Goal: Information Seeking & Learning: Find specific fact

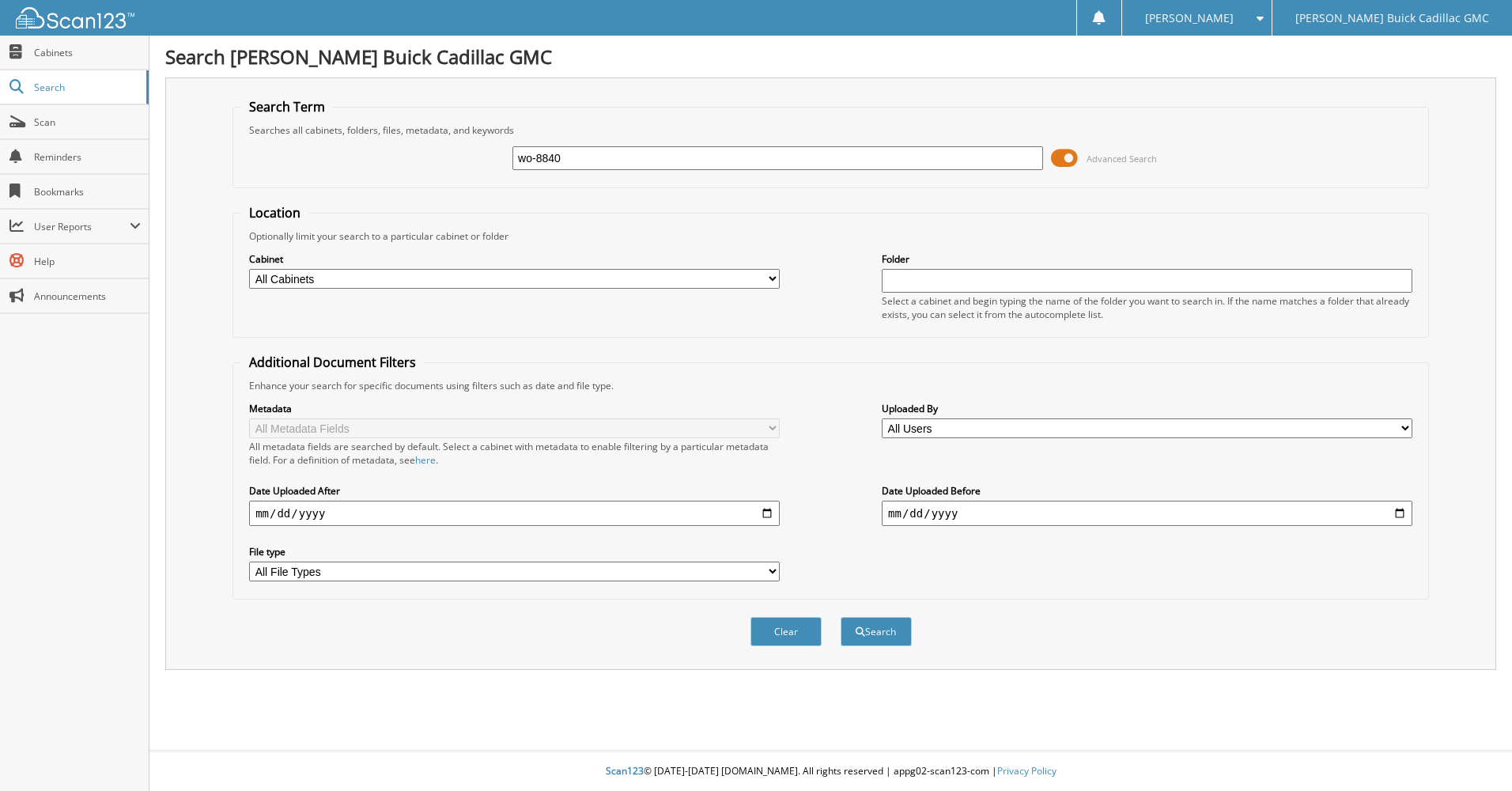
type input "wo-8840"
click at [840, 617] on button "Search" at bounding box center [876, 632] width 71 height 30
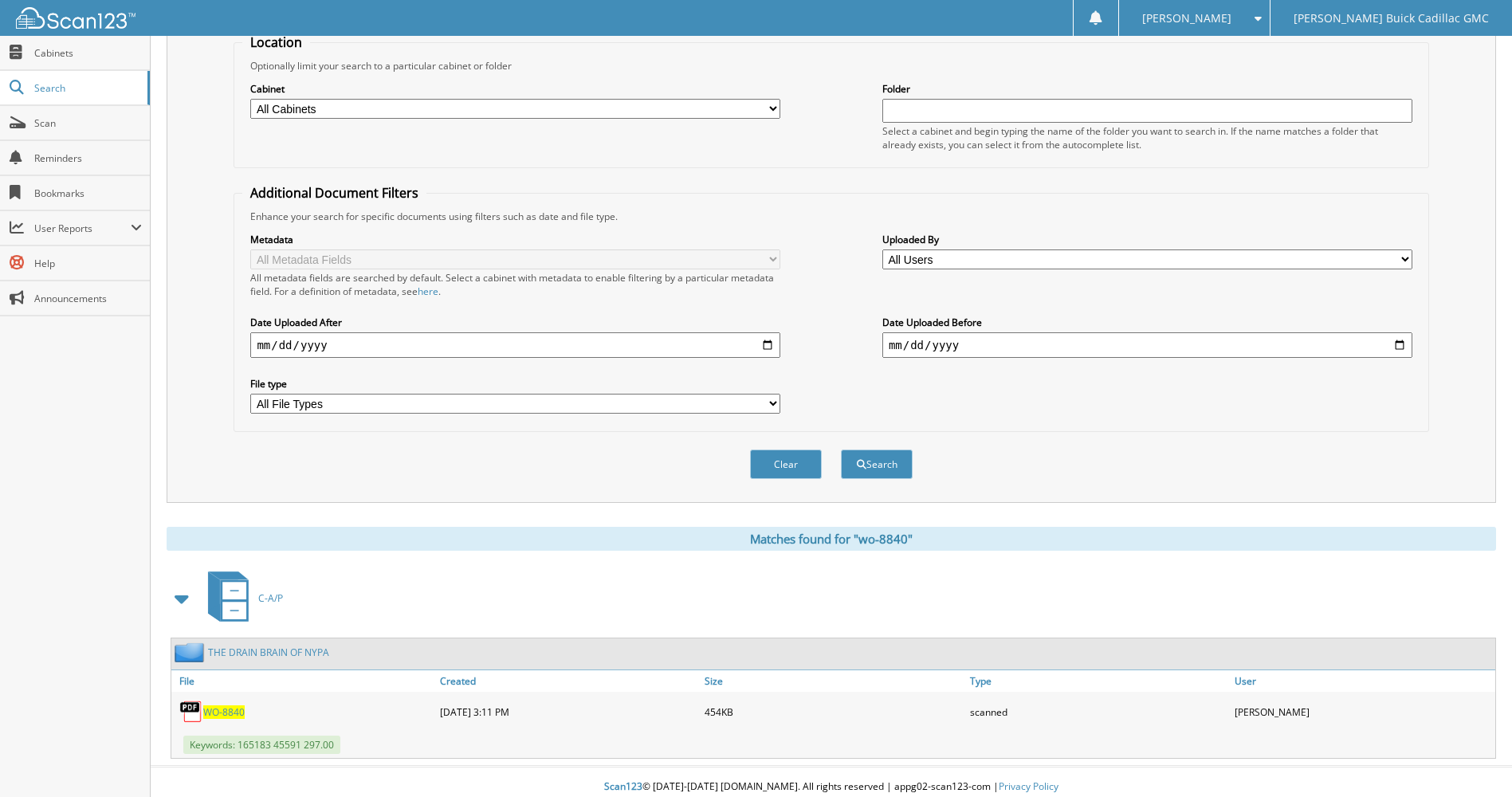
scroll to position [183, 0]
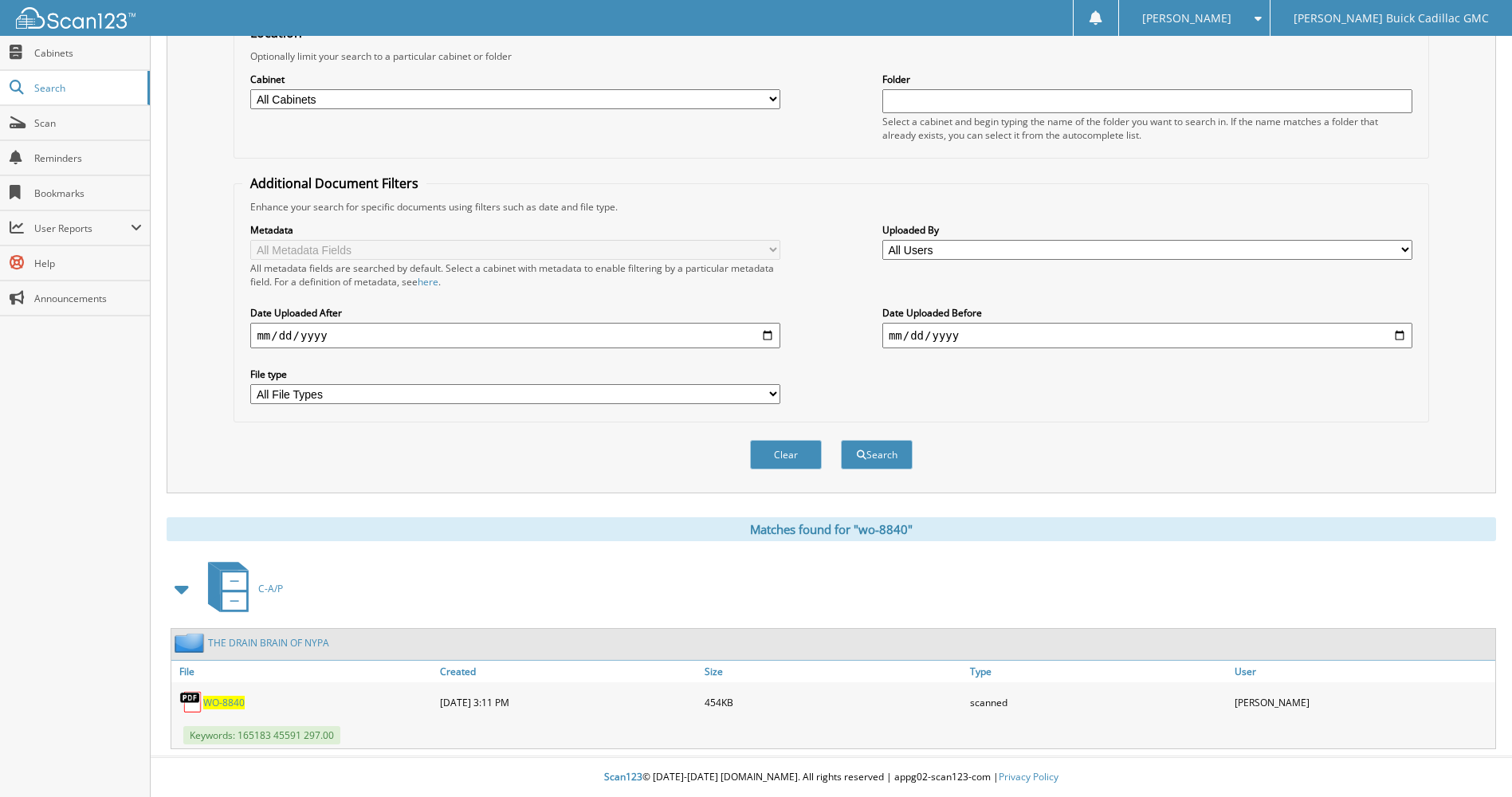
click at [228, 699] on span "WO-8840" at bounding box center [223, 702] width 41 height 13
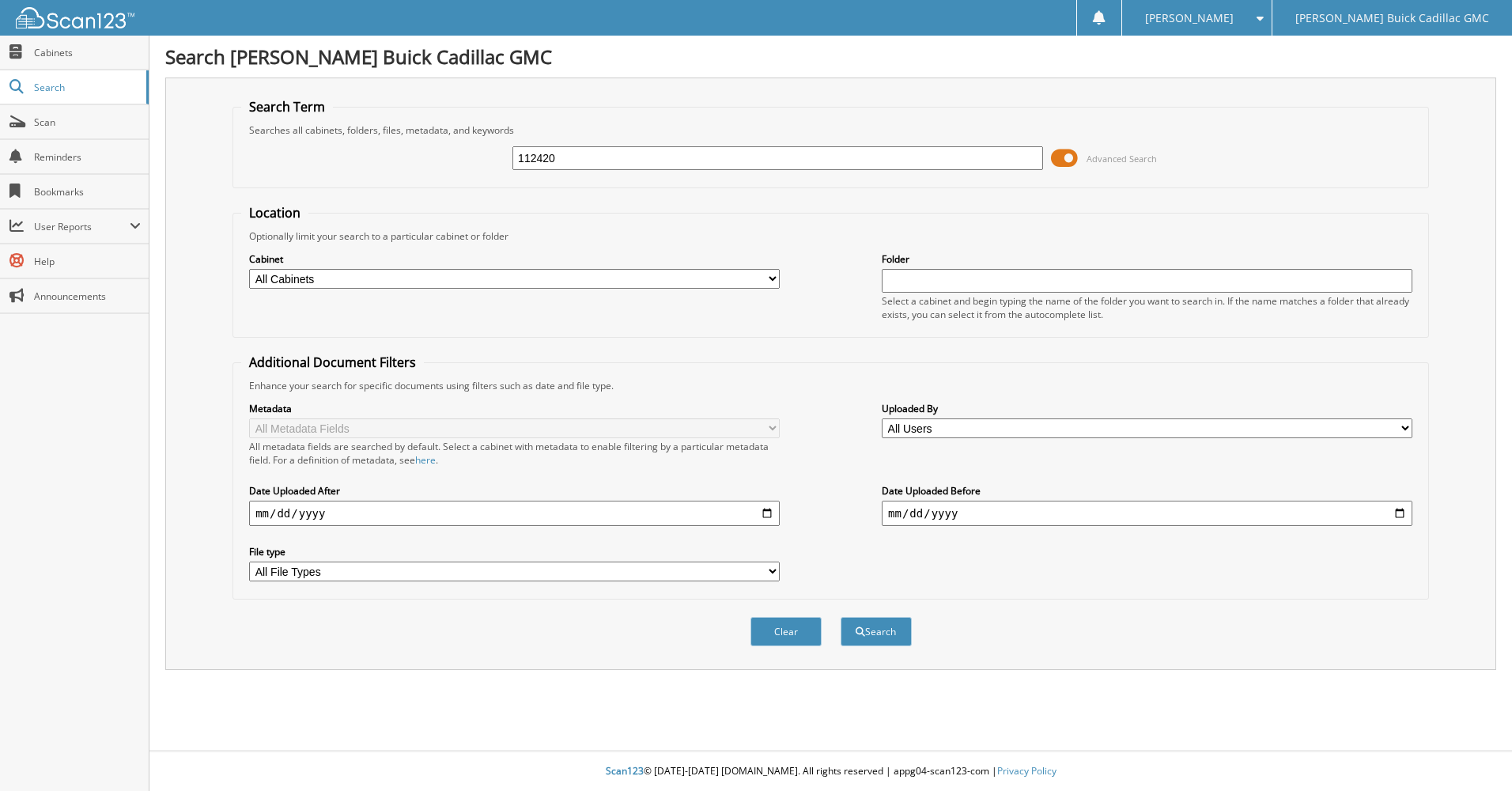
type input "112420"
click at [840, 617] on button "Search" at bounding box center [876, 632] width 71 height 30
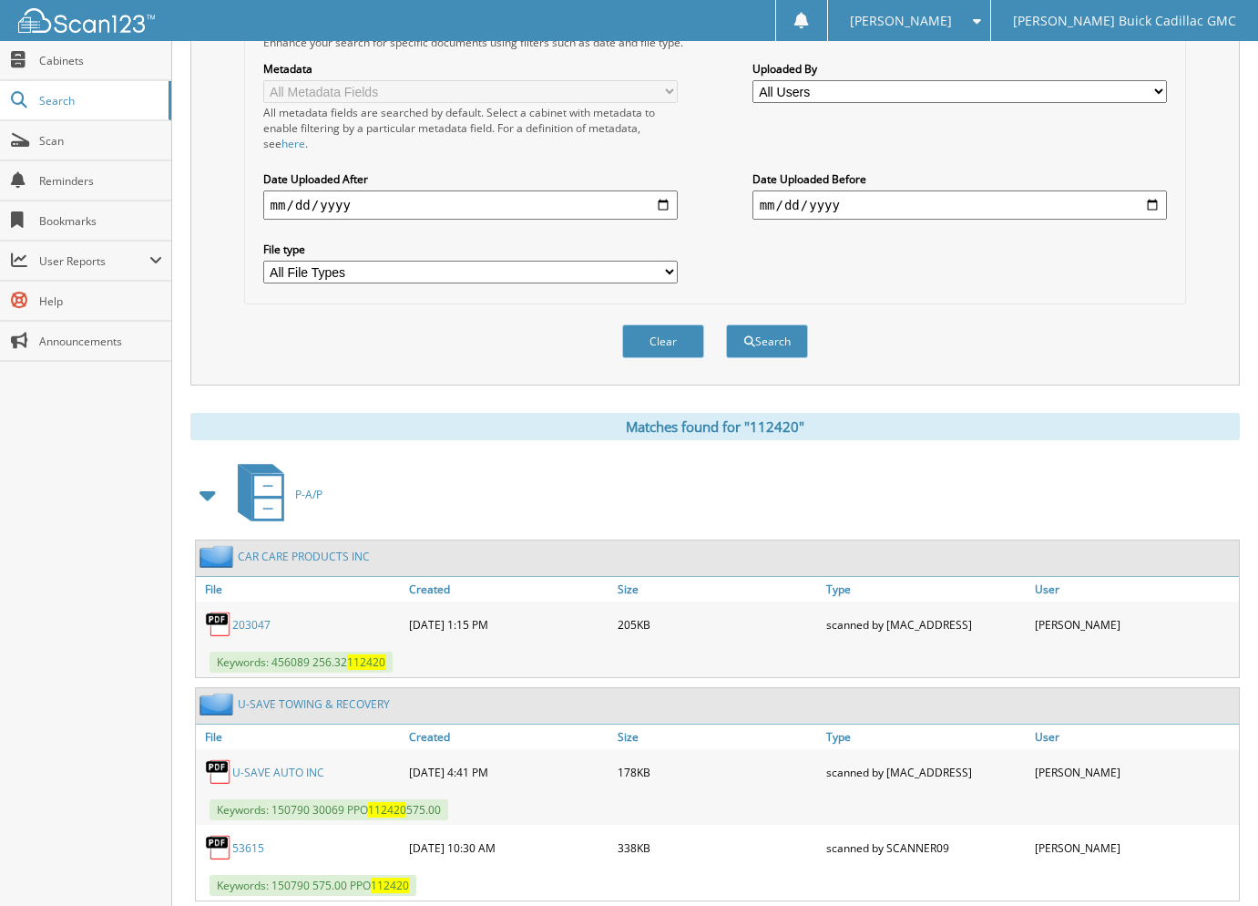
scroll to position [442, 0]
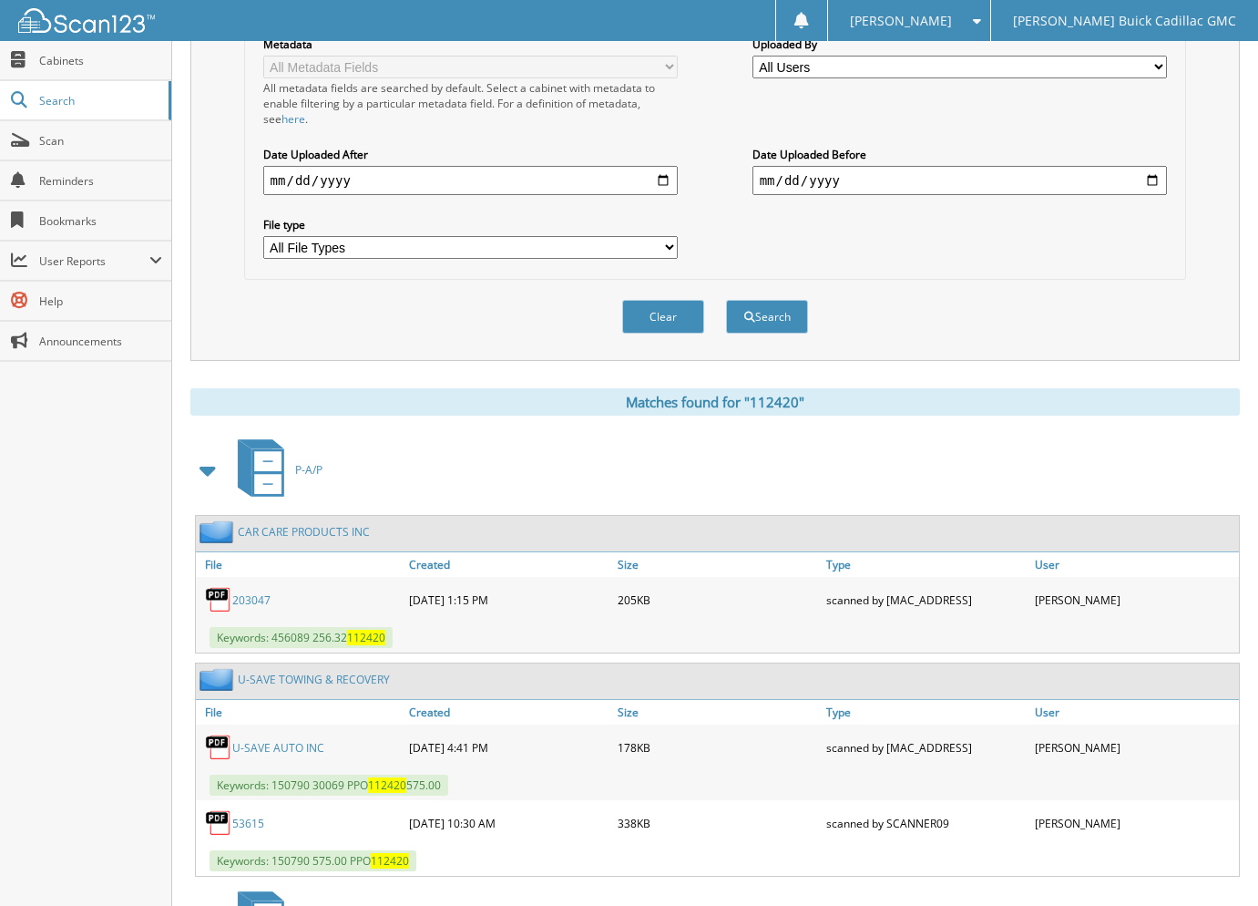
click at [210, 470] on span at bounding box center [209, 470] width 26 height 33
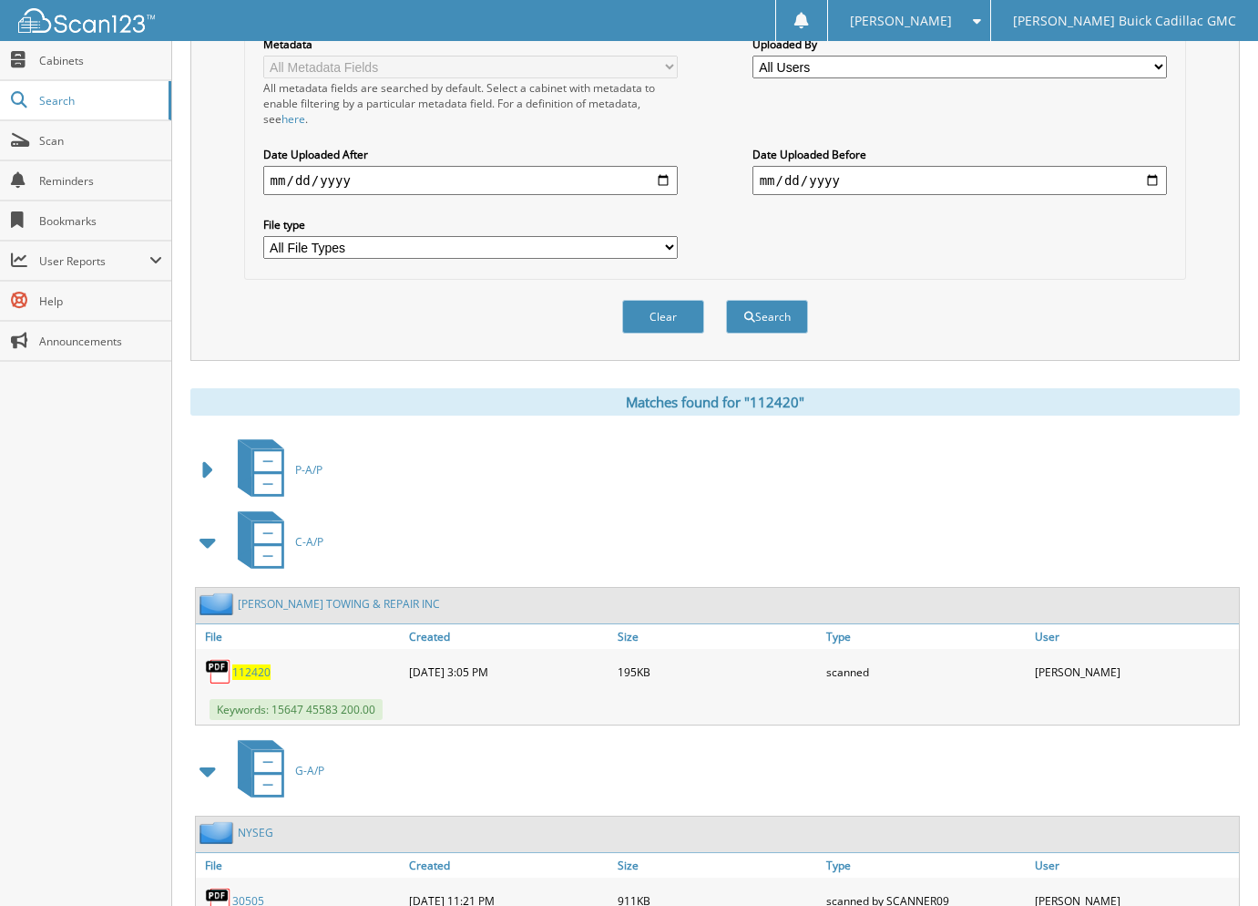
drag, startPoint x: 269, startPoint y: 675, endPoint x: 310, endPoint y: 656, distance: 45.2
click at [268, 673] on span "112420" at bounding box center [251, 671] width 38 height 15
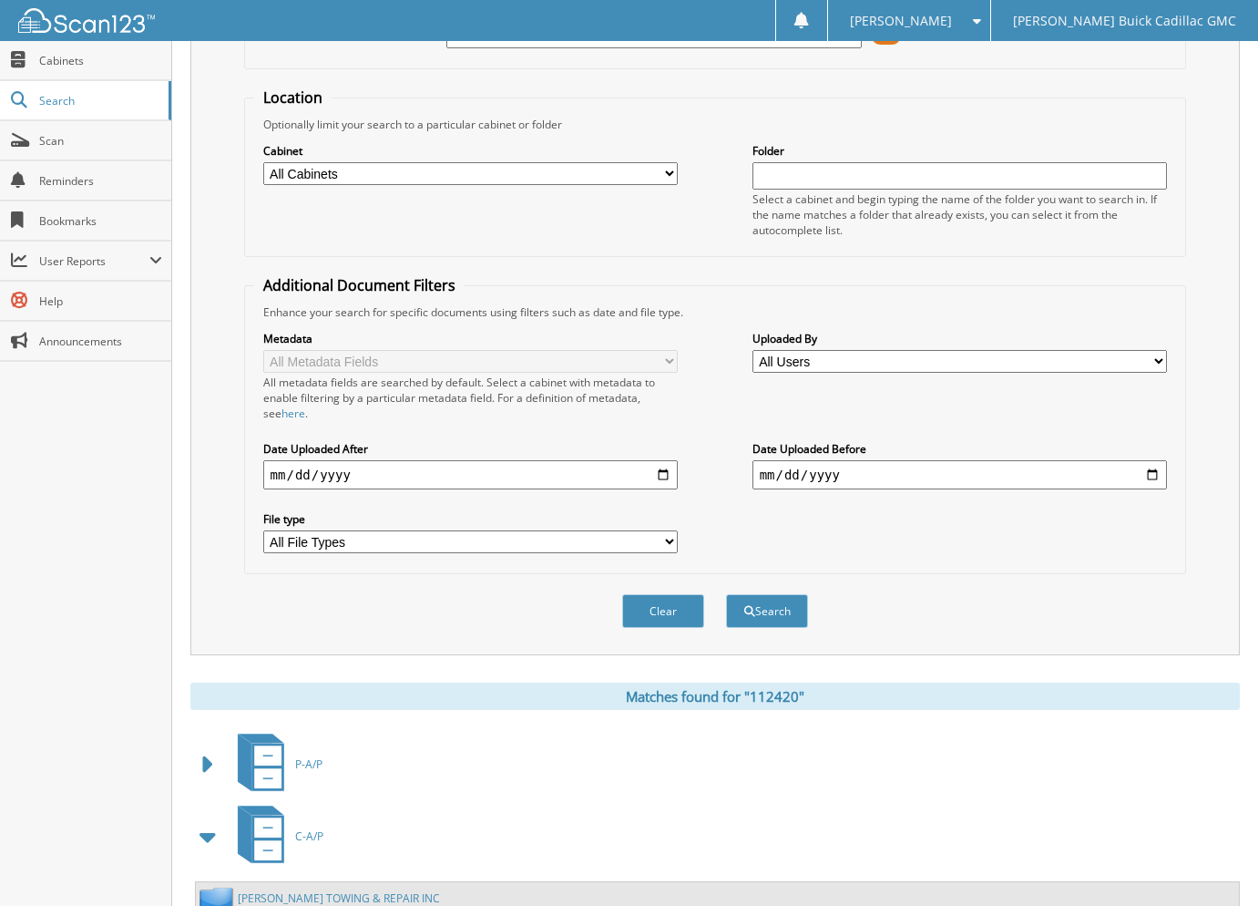
scroll to position [110, 0]
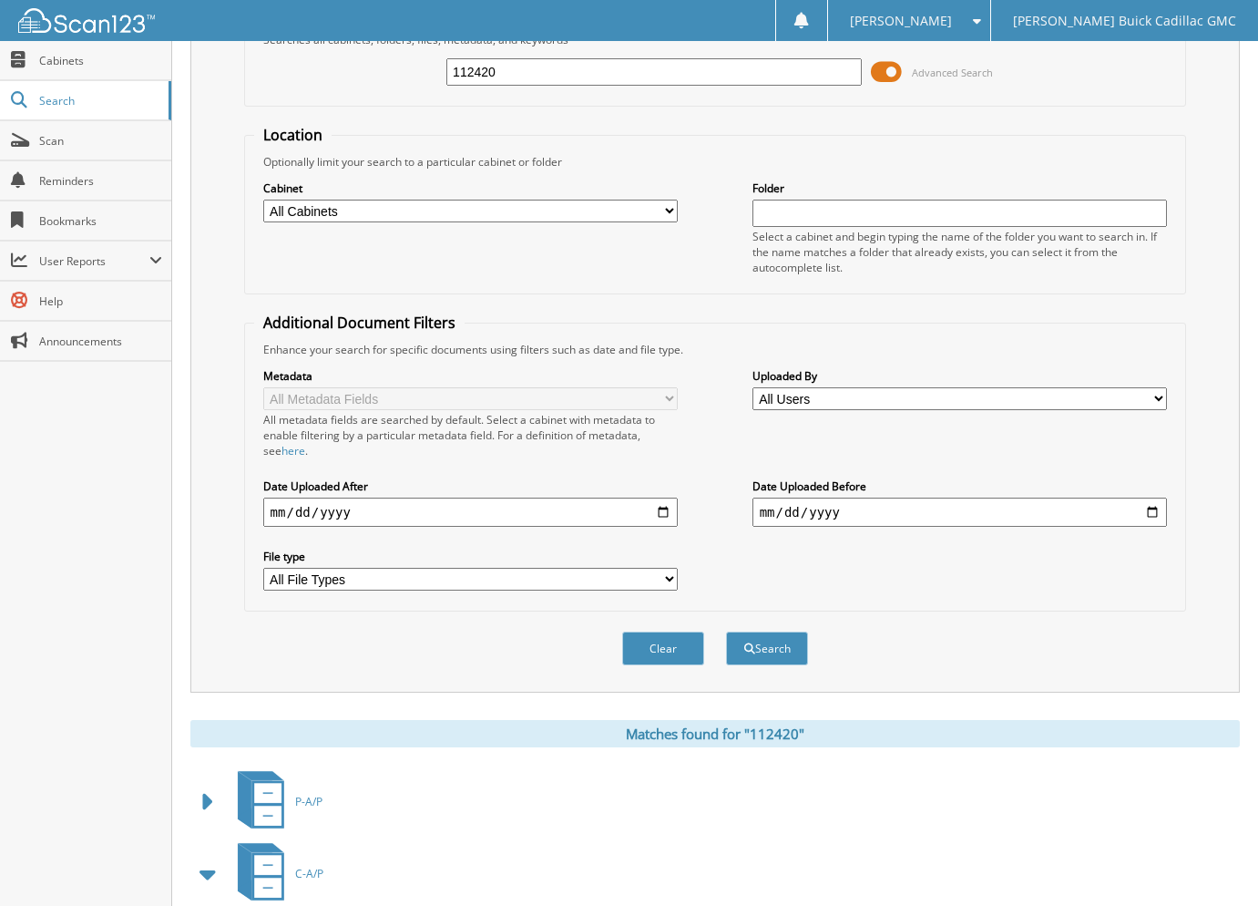
drag, startPoint x: 442, startPoint y: 52, endPoint x: 339, endPoint y: 34, distance: 104.6
click at [339, 34] on body "Stacey P. Settings Logout Matthews Buick Cadillac GMC Close Cabinets Search Sca…" at bounding box center [629, 615] width 1258 height 1450
paste input "2313:w304101"
type input "2313:w304101"
click at [726, 631] on button "Search" at bounding box center [767, 648] width 82 height 34
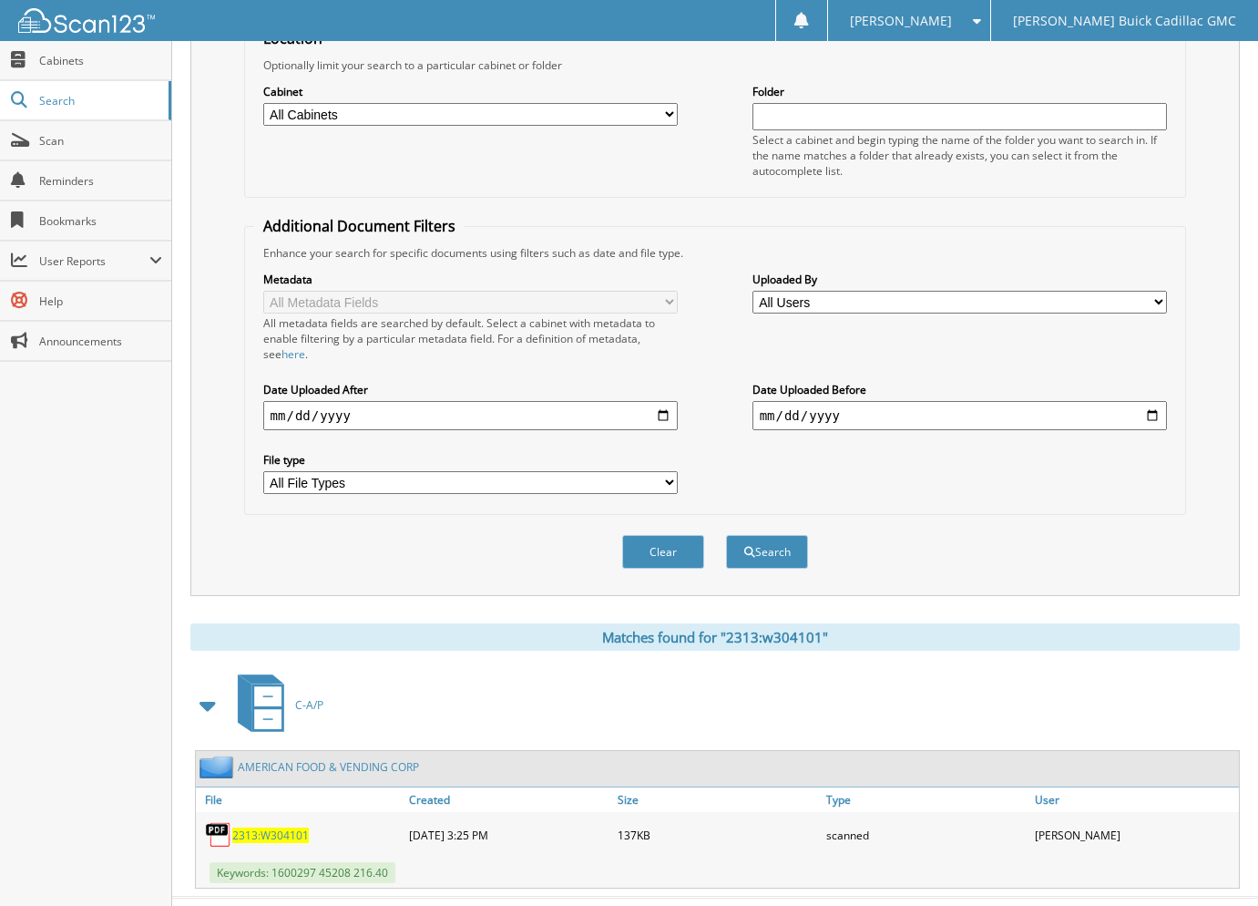
scroll to position [245, 0]
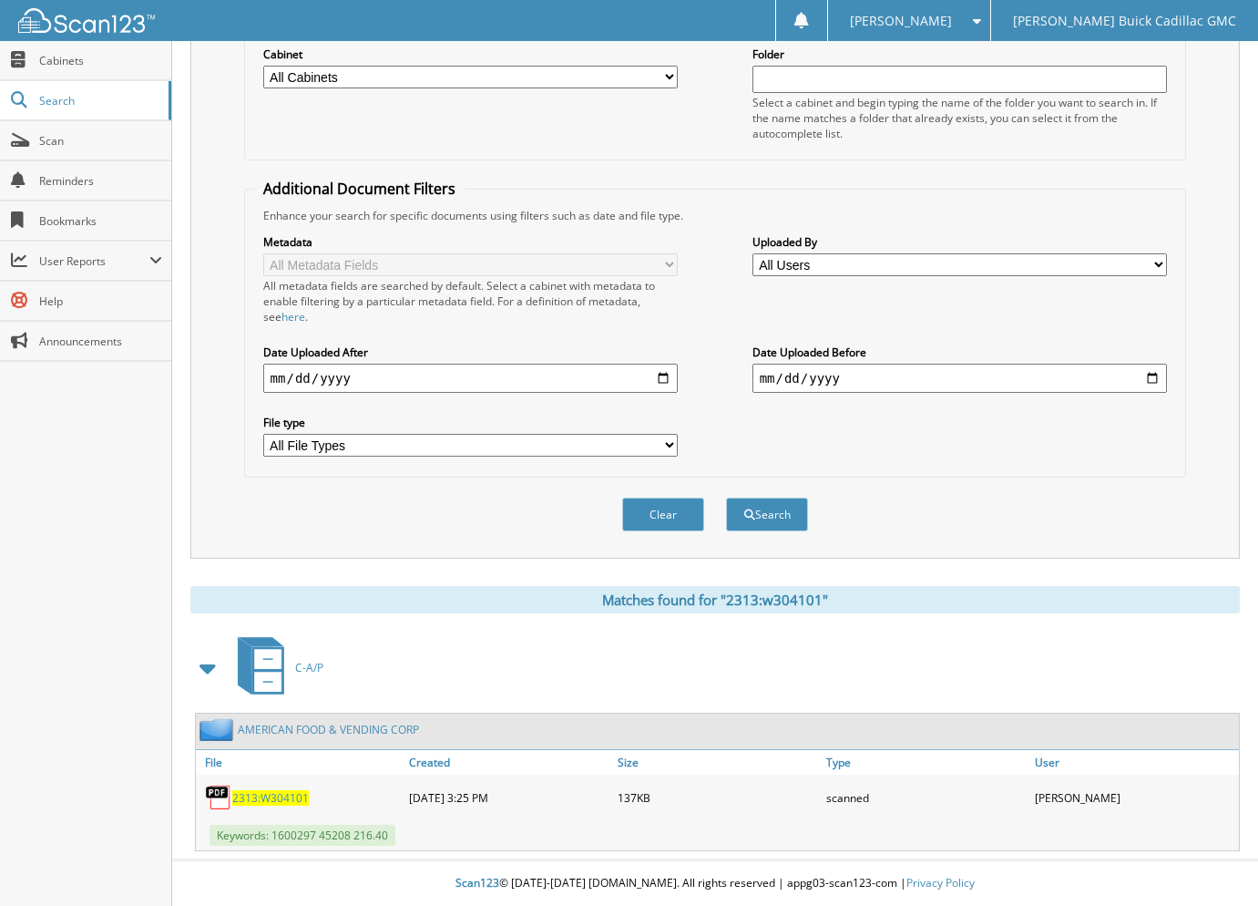
click at [243, 796] on span "2313:W304101" at bounding box center [270, 797] width 77 height 15
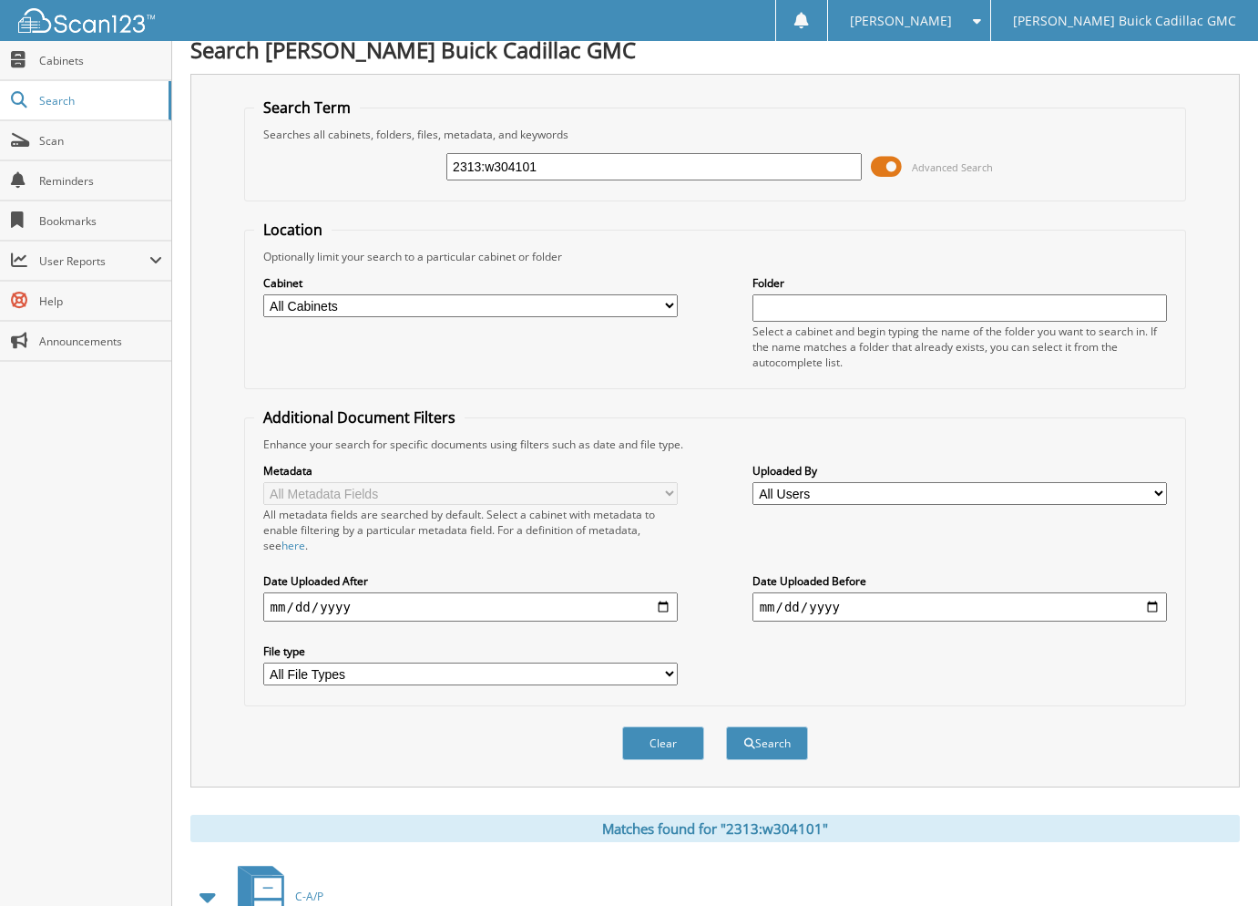
scroll to position [0, 0]
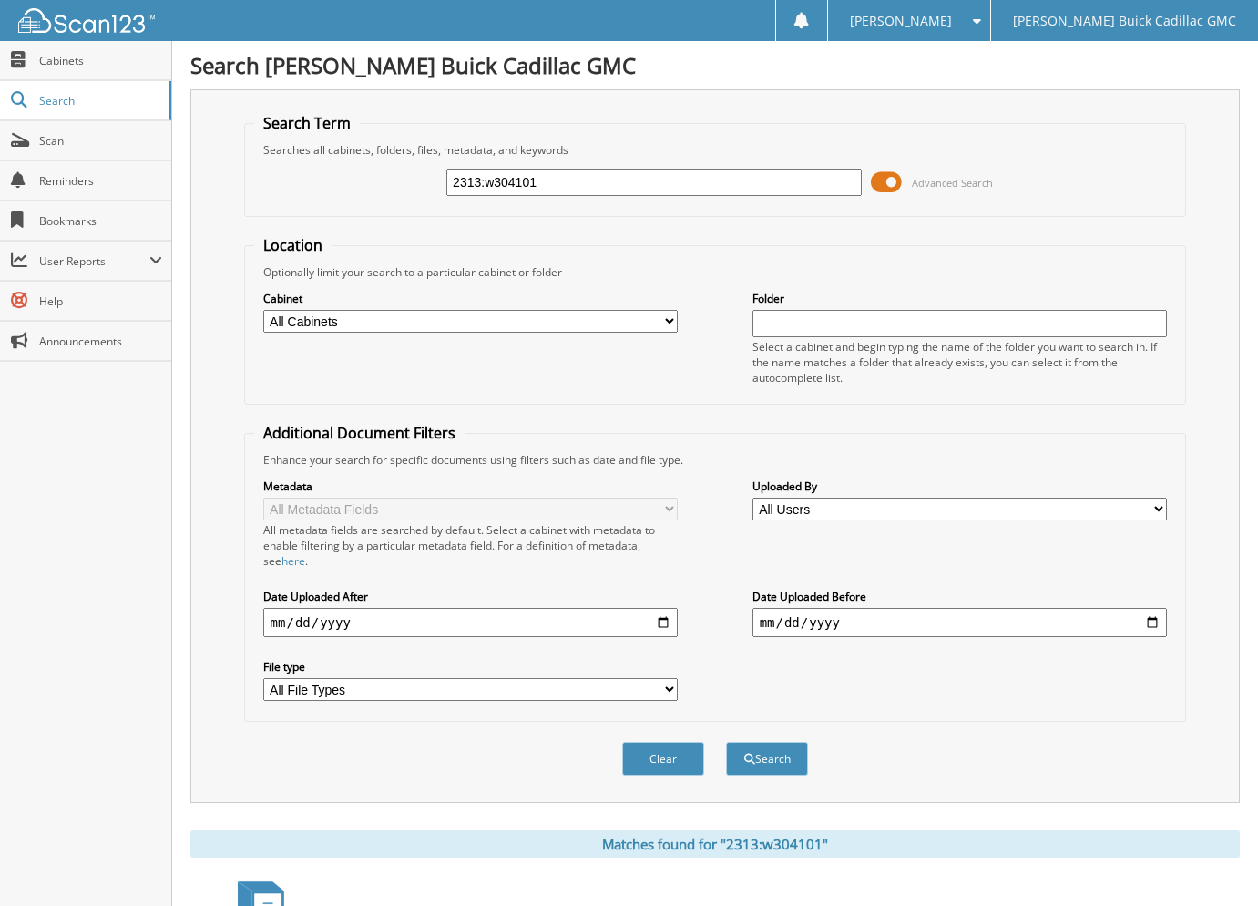
drag, startPoint x: 485, startPoint y: 188, endPoint x: 733, endPoint y: 217, distance: 249.5
click at [733, 217] on form "Search Term Searches all cabinets, folders, files, metadata, and keywords 2313:…" at bounding box center [715, 454] width 943 height 682
type input "2313:1354396"
click at [726, 742] on button "Search" at bounding box center [767, 759] width 82 height 34
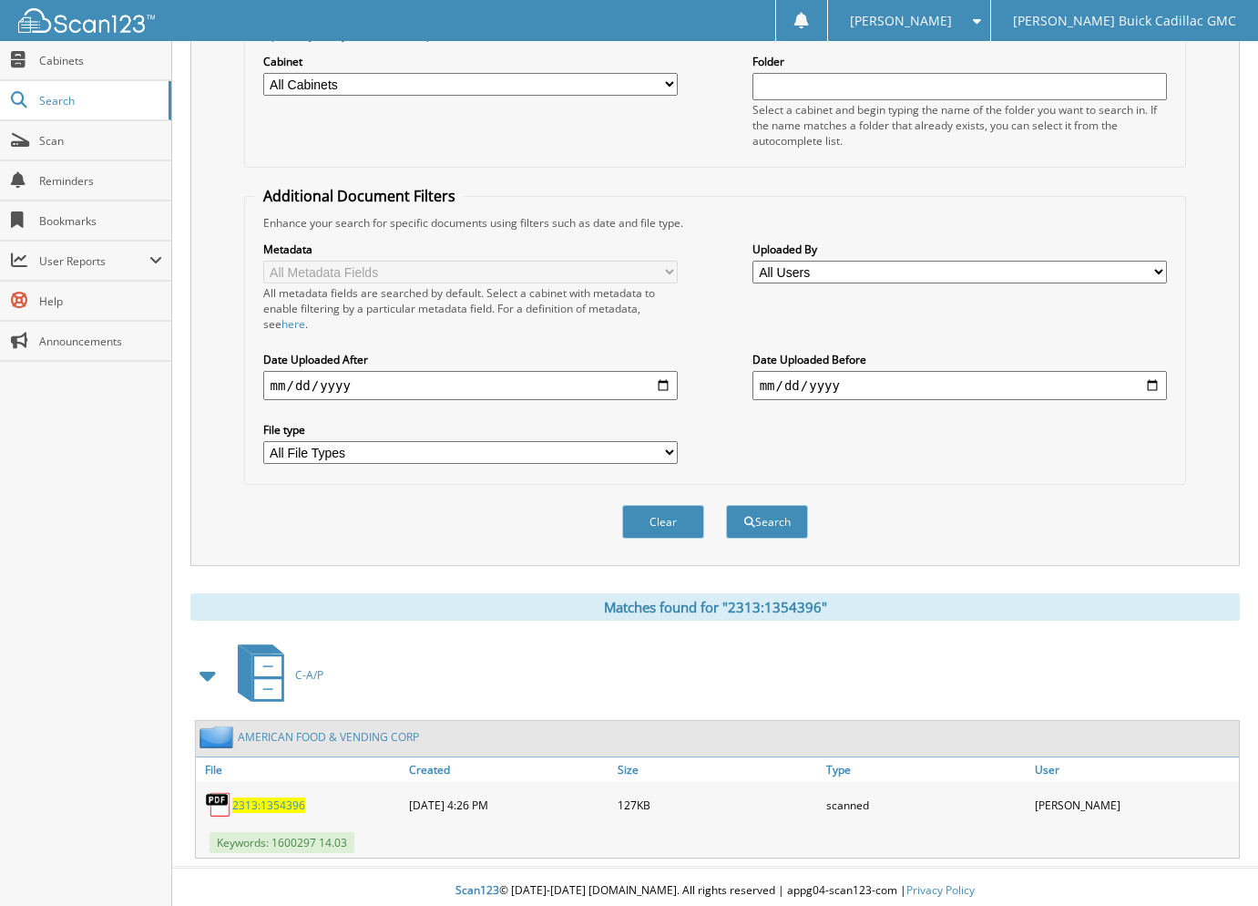
scroll to position [245, 0]
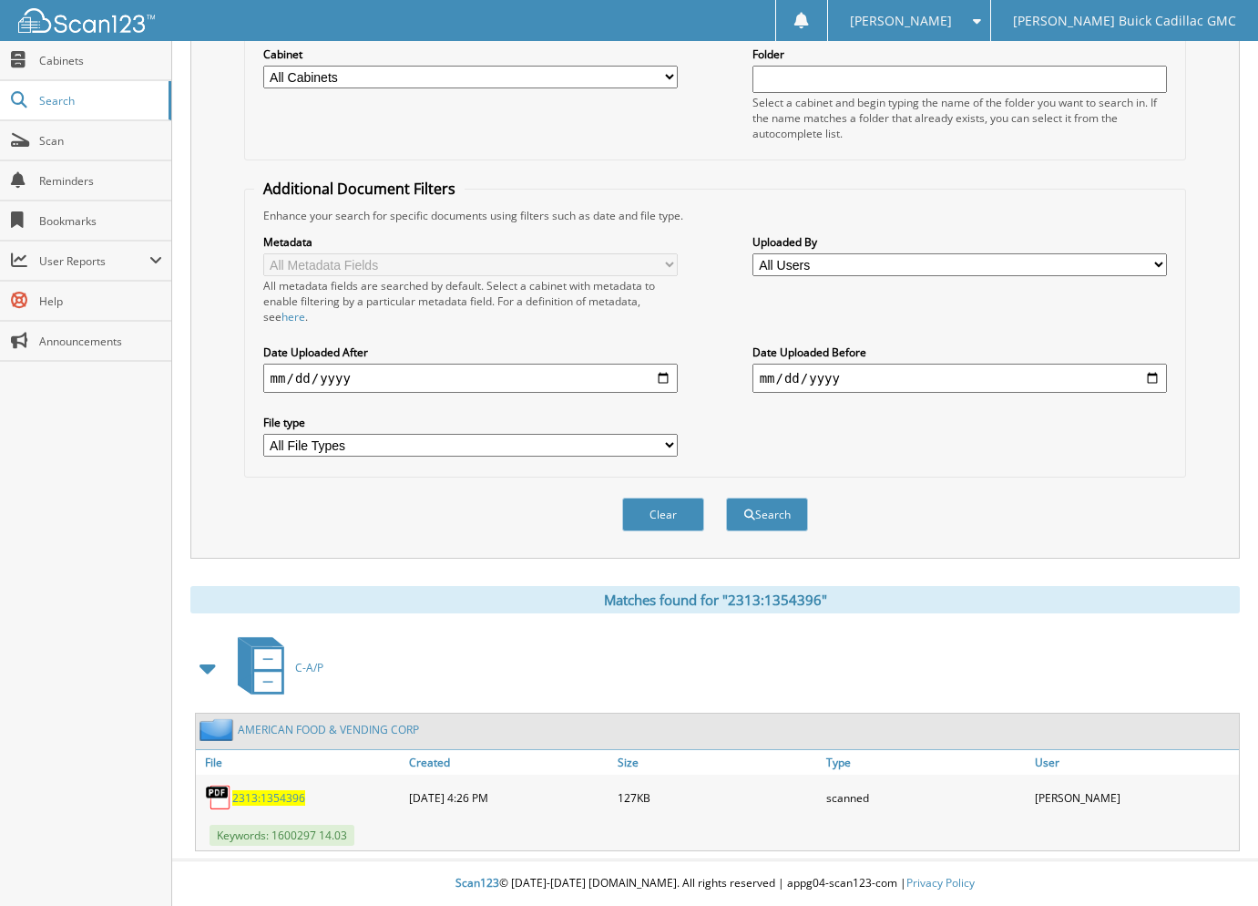
click at [256, 796] on span "2313:1354396" at bounding box center [268, 797] width 73 height 15
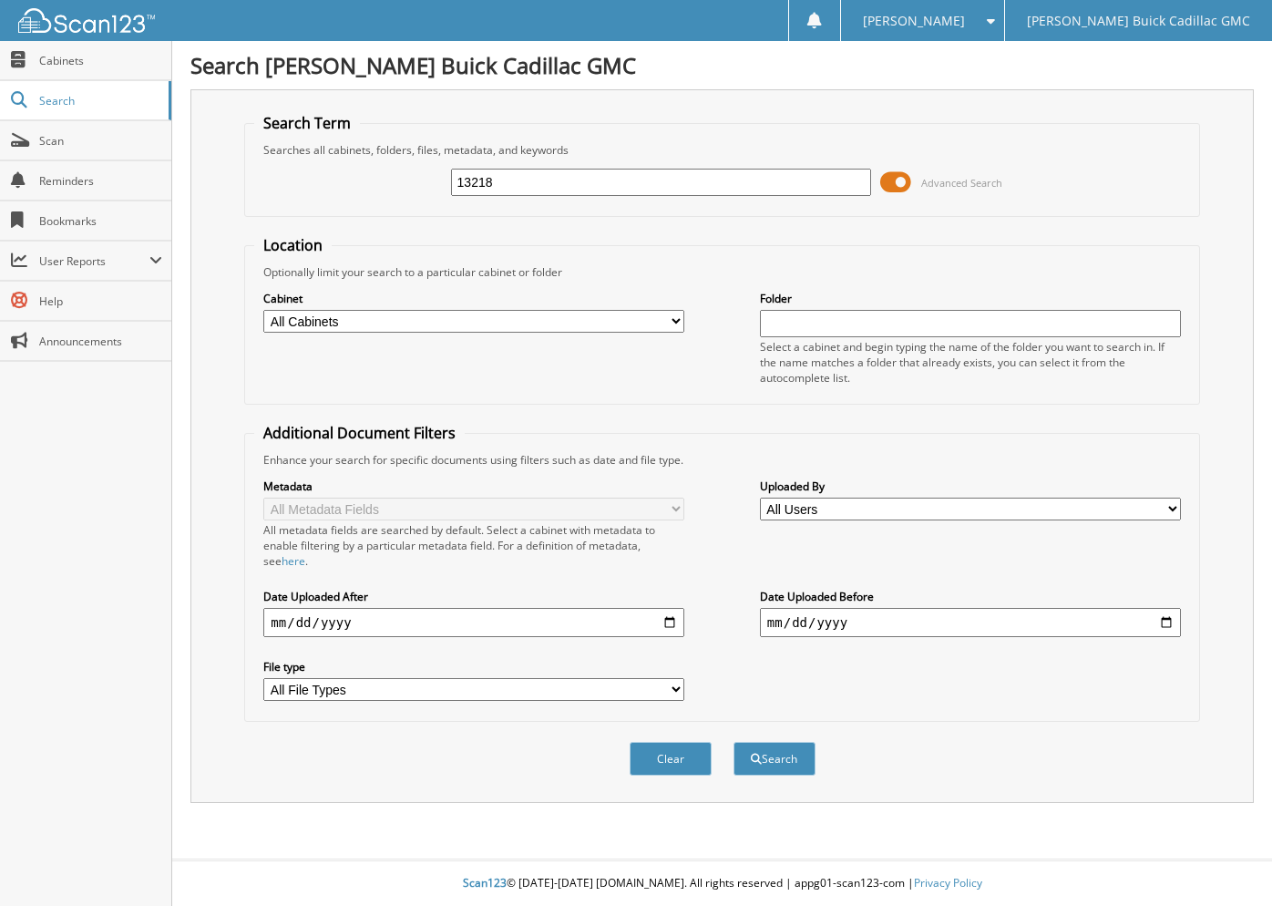
type input "13218"
click at [733, 742] on button "Search" at bounding box center [774, 759] width 82 height 34
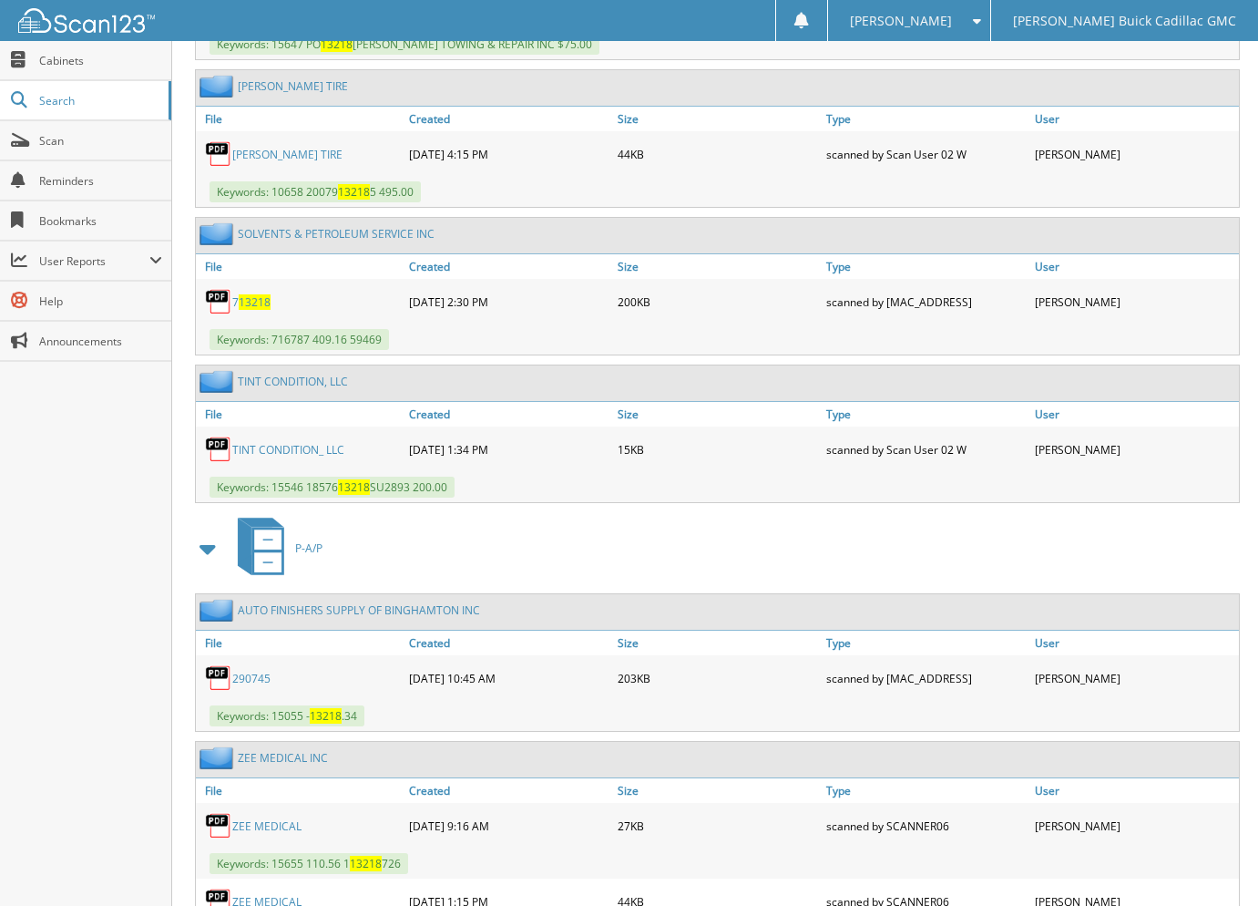
scroll to position [1603, 0]
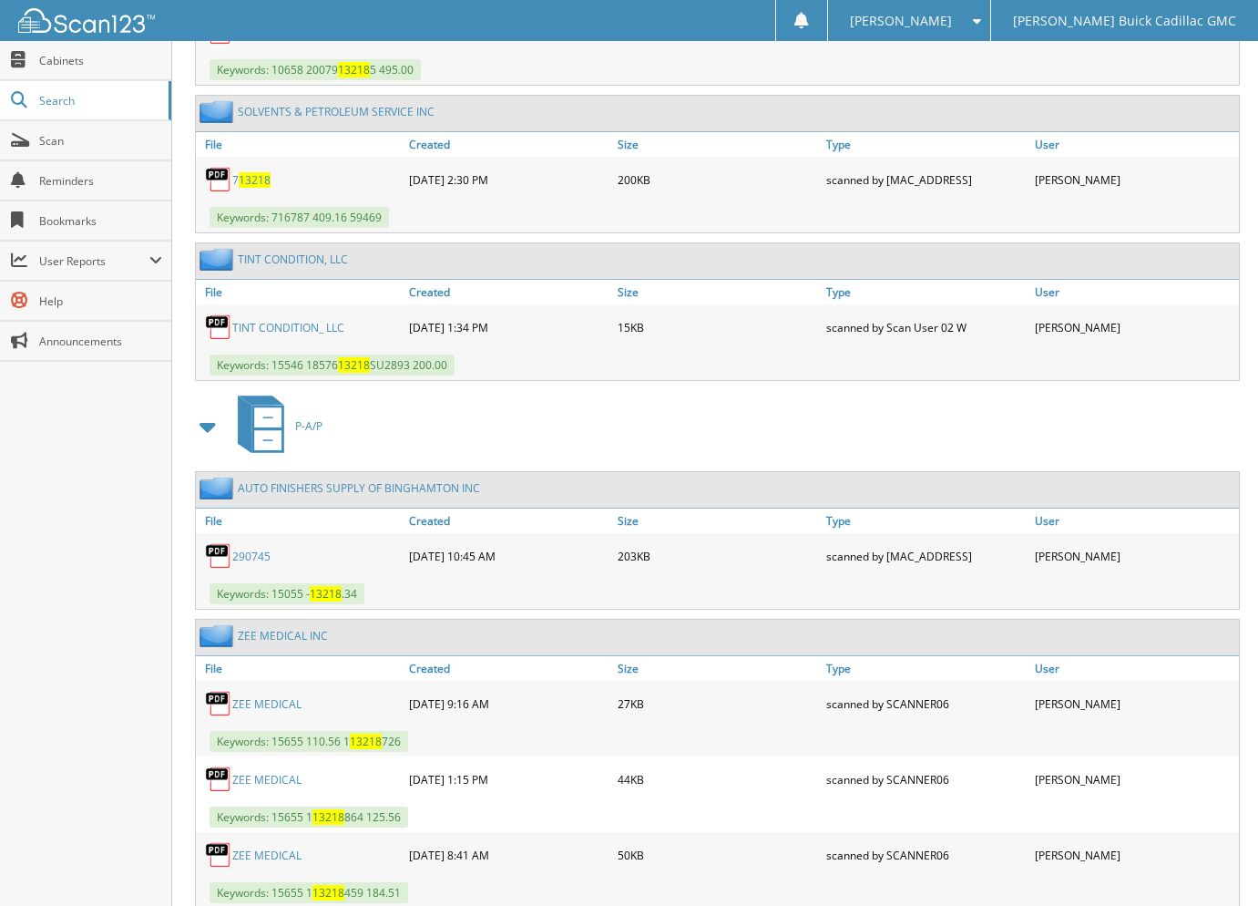
click at [205, 436] on span at bounding box center [209, 426] width 26 height 33
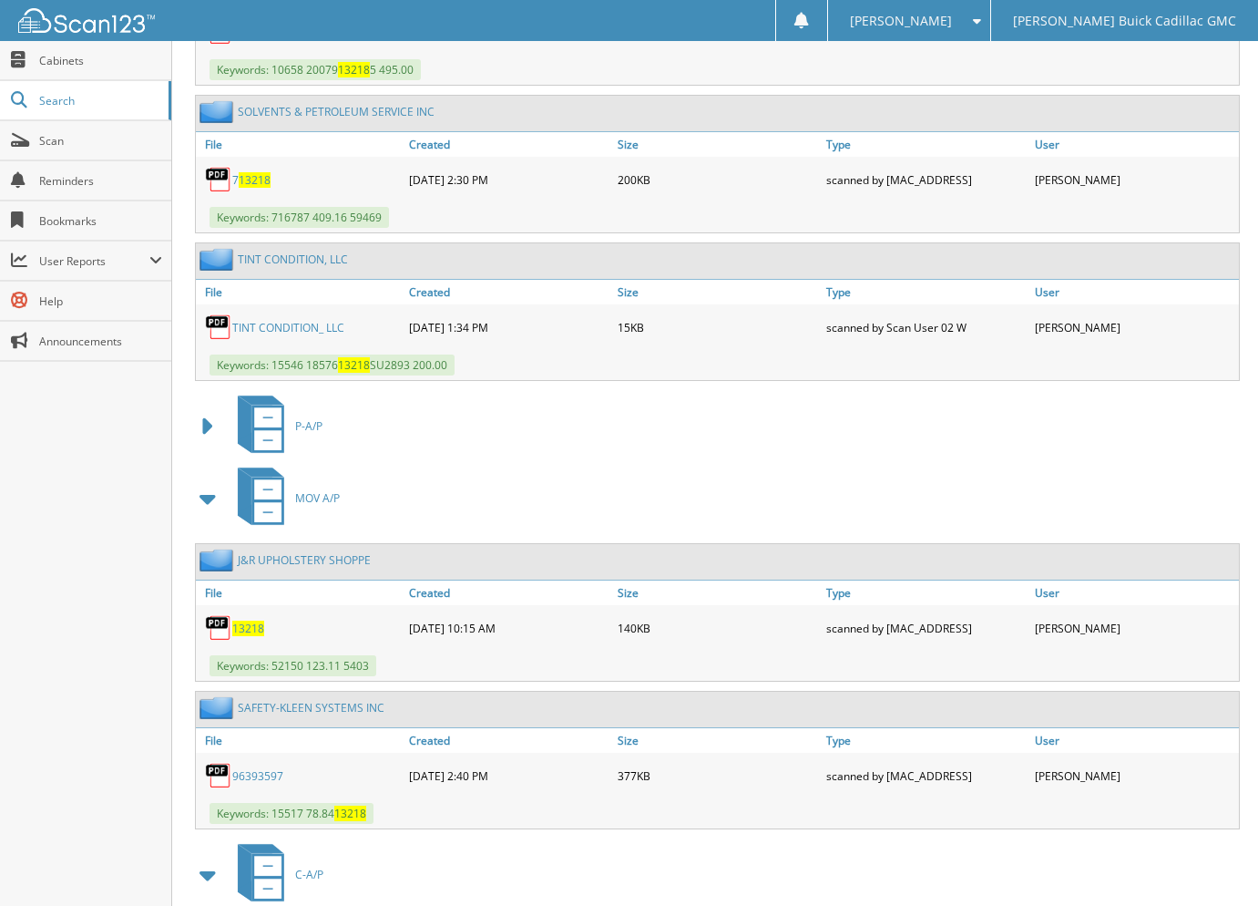
click at [210, 497] on span at bounding box center [209, 498] width 26 height 33
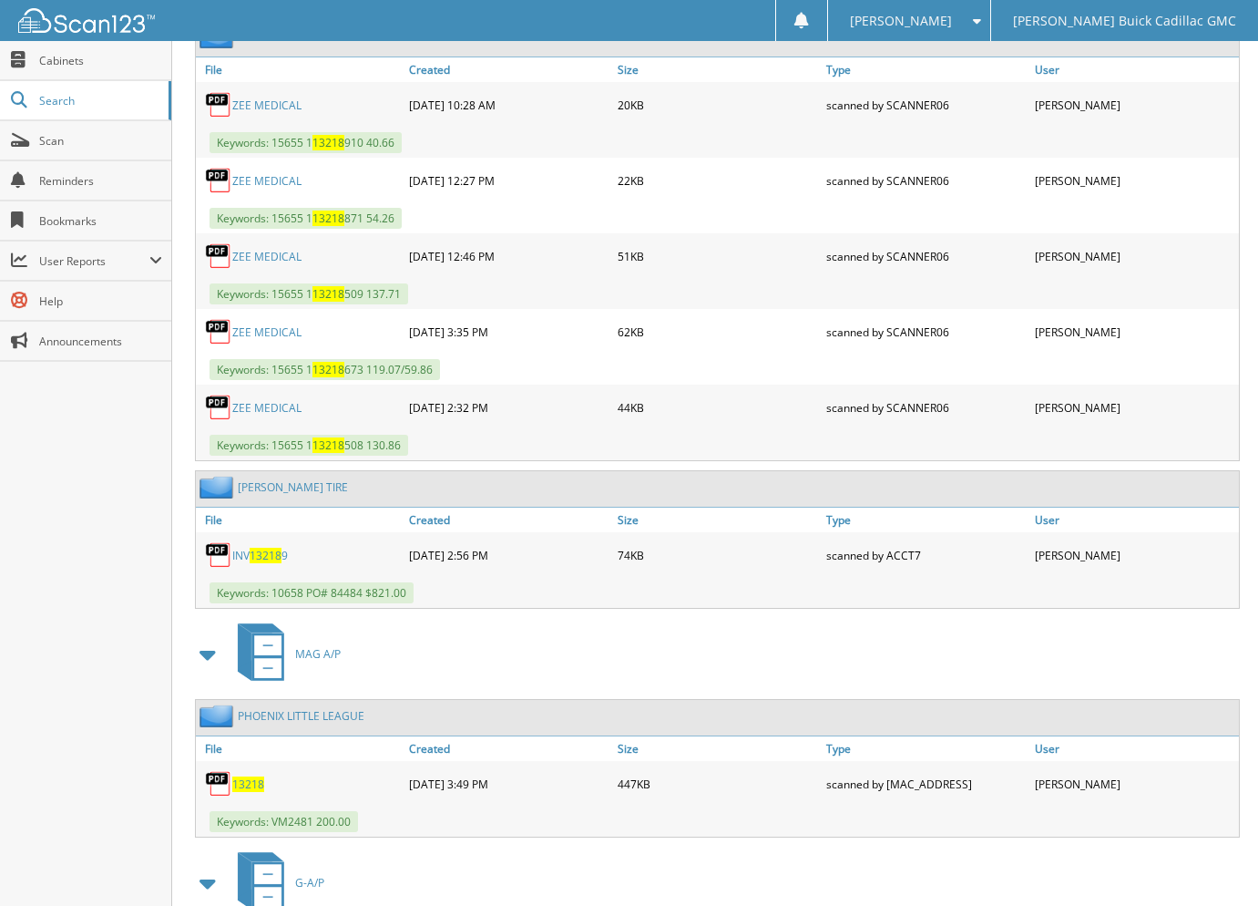
scroll to position [2211, 0]
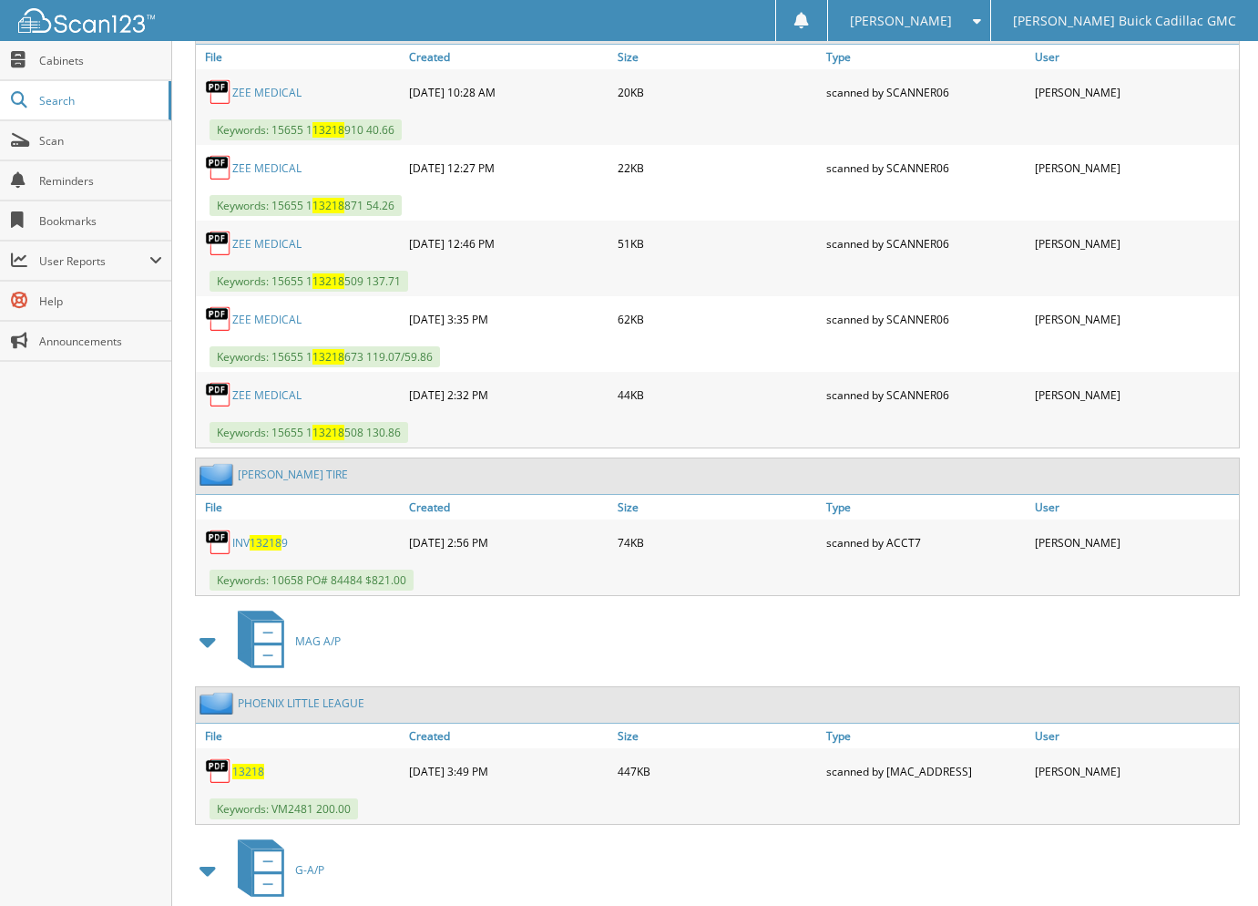
click at [392, 14] on div "[PERSON_NAME] Settings Logout [PERSON_NAME] Buick Cadillac GMC" at bounding box center [629, 20] width 1258 height 41
